Goal: Task Accomplishment & Management: Manage account settings

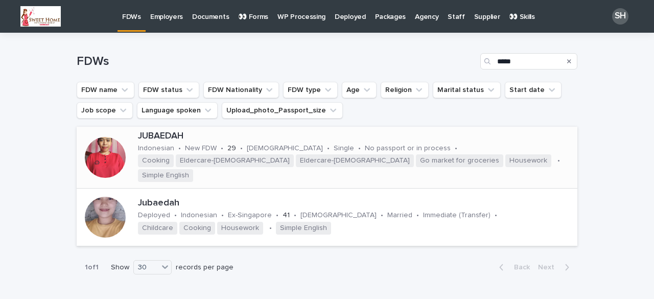
type input "*****"
click at [107, 156] on div at bounding box center [105, 157] width 41 height 41
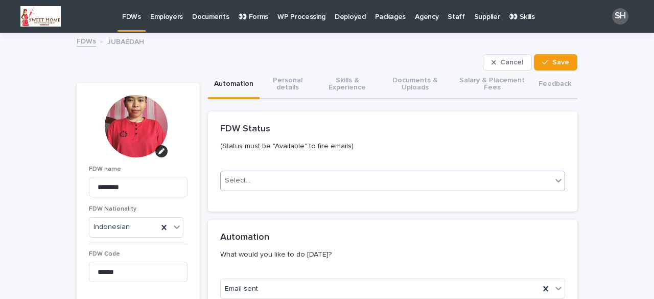
click at [251, 180] on input "text" at bounding box center [251, 180] width 1 height 9
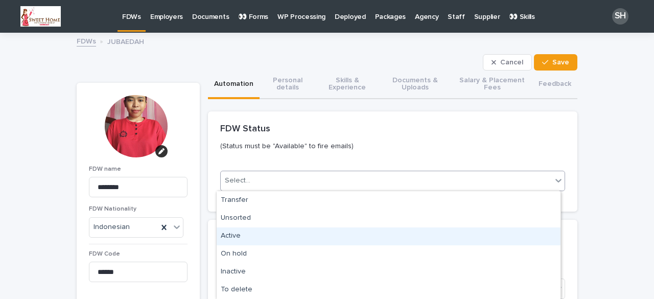
scroll to position [102, 0]
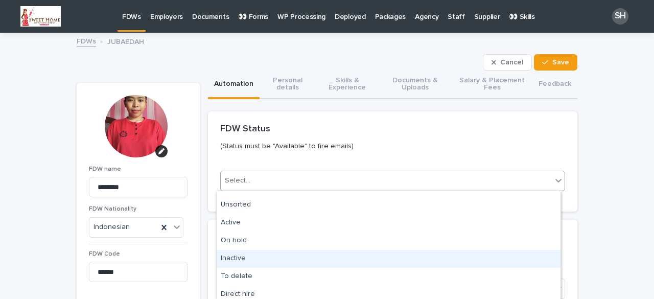
click at [242, 259] on div "Inactive" at bounding box center [389, 259] width 344 height 18
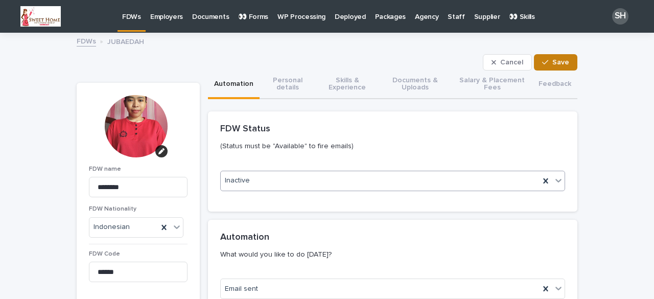
click at [552, 60] on span "Save" at bounding box center [560, 62] width 17 height 7
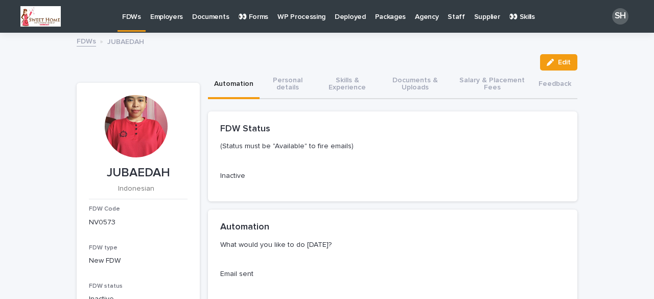
click at [132, 23] on link "FDWs" at bounding box center [131, 15] width 28 height 30
